Goal: Information Seeking & Learning: Learn about a topic

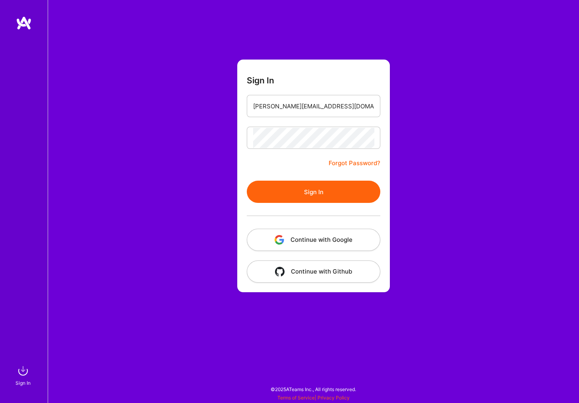
type input "[PERSON_NAME][EMAIL_ADDRESS][DOMAIN_NAME]"
click at [319, 193] on button "Sign In" at bounding box center [314, 192] width 134 height 22
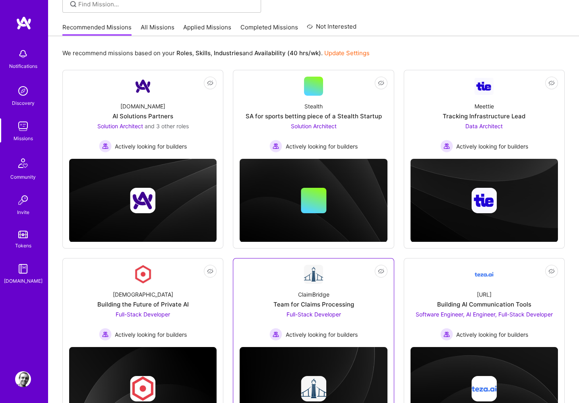
scroll to position [116, 0]
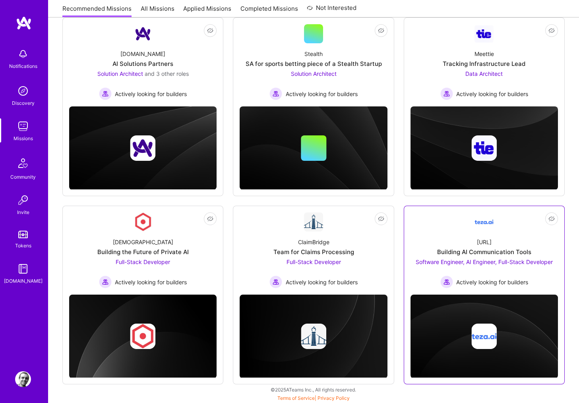
click at [486, 236] on div "[URL] Building AI Communication Tools Software Engineer, AI Engineer, Full-Stac…" at bounding box center [483, 260] width 147 height 57
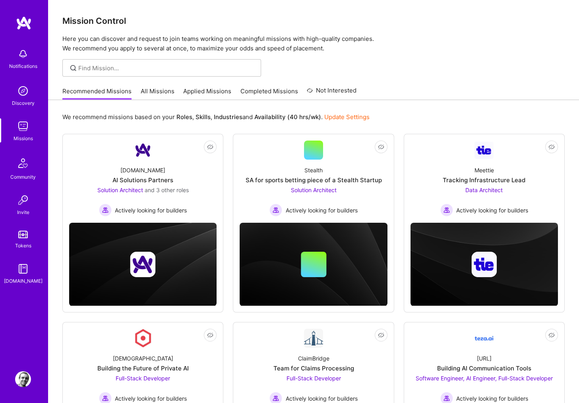
scroll to position [116, 0]
